Goal: Transaction & Acquisition: Purchase product/service

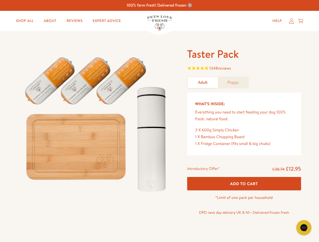
click at [159, 121] on img at bounding box center [96, 122] width 157 height 151
click at [244, 69] on span "1348 reviews" at bounding box center [244, 69] width 114 height 8
click at [244, 184] on div "Taster Pack 1348 reviews Adult Puppy What’s Inside: Everything you need to star…" at bounding box center [159, 138] width 319 height 215
click at [304, 228] on icon "Open gorgias live chat" at bounding box center [303, 228] width 5 height 5
